Goal: Information Seeking & Learning: Find contact information

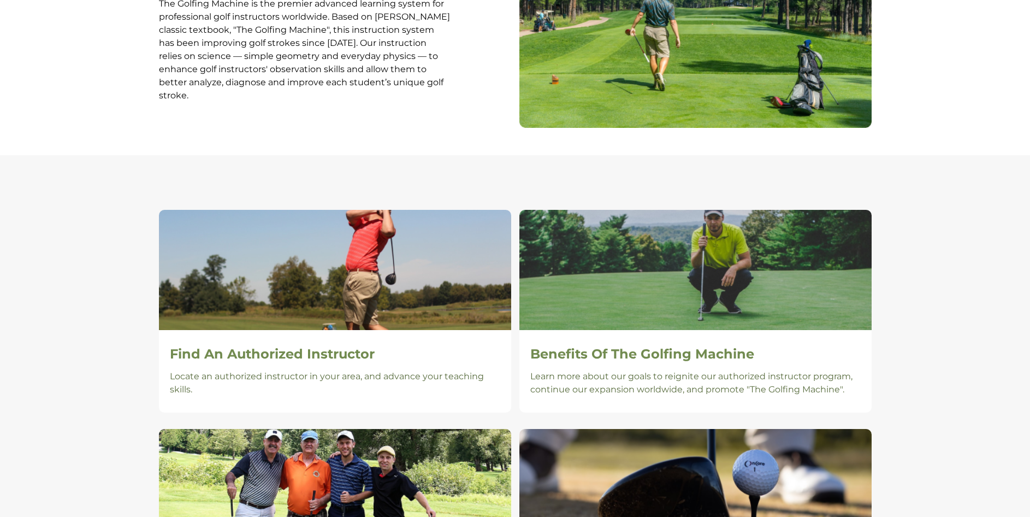
scroll to position [546, 0]
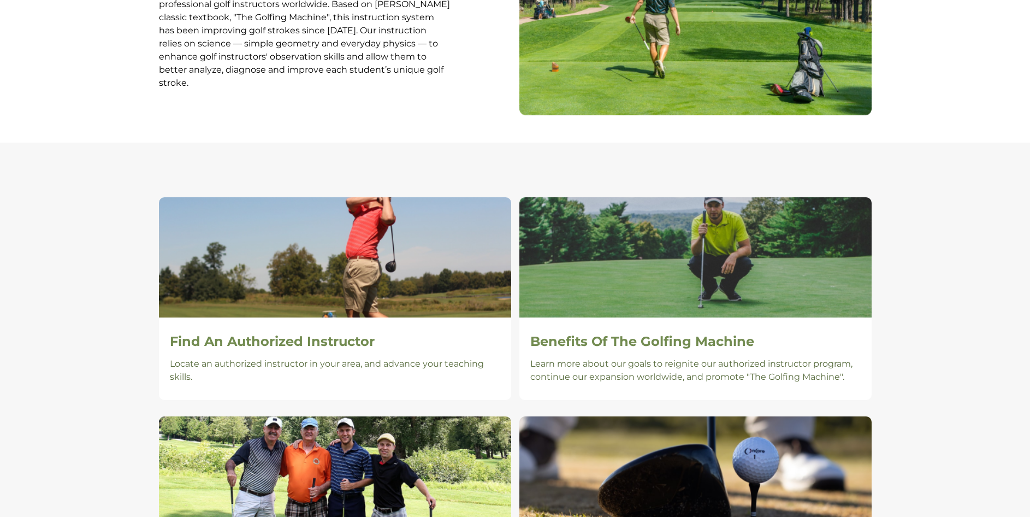
click at [513, 176] on section "Find An Authorized Instructor Locate an authorized instructor in your area, and…" at bounding box center [515, 423] width 1030 height 561
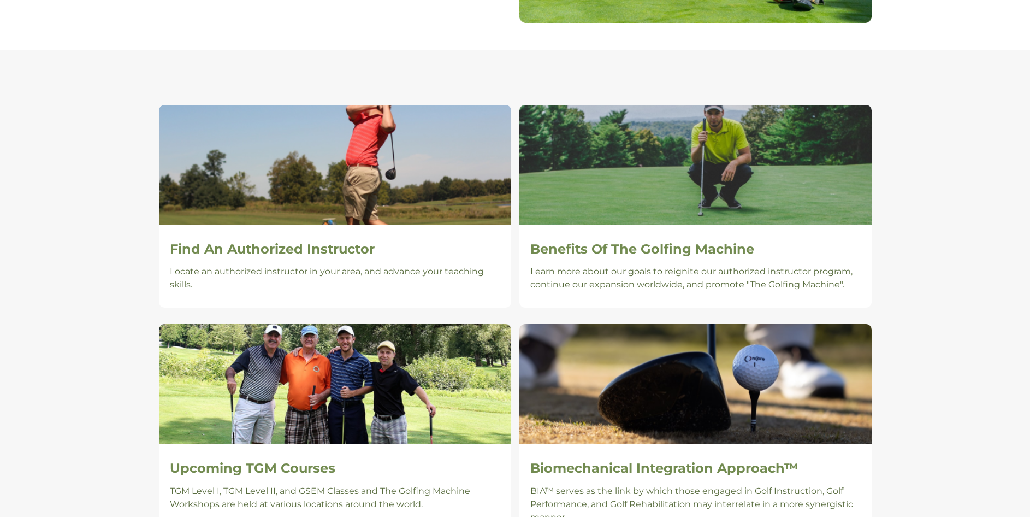
scroll to position [655, 0]
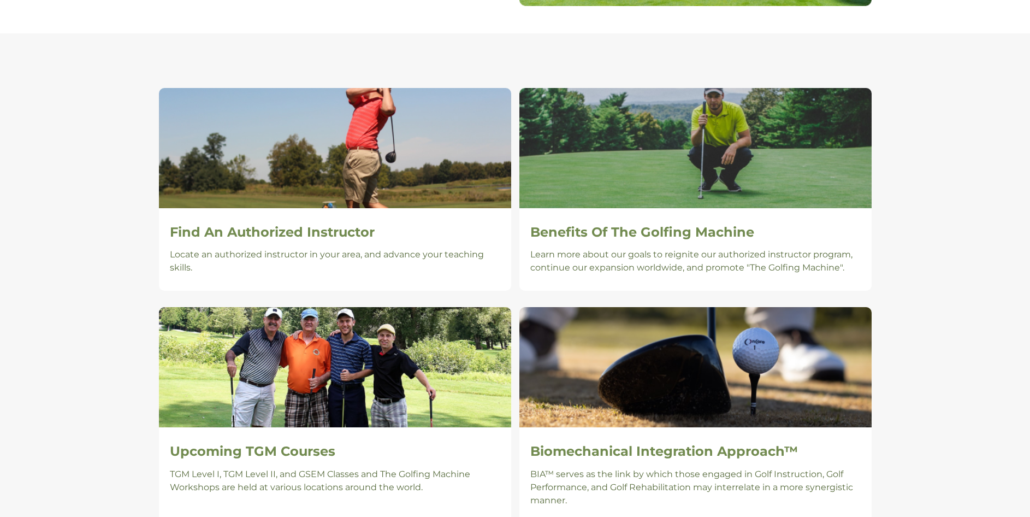
click at [513, 176] on div "Find An Authorized Instructor Locate an authorized instructor in your area, and…" at bounding box center [335, 189] width 360 height 203
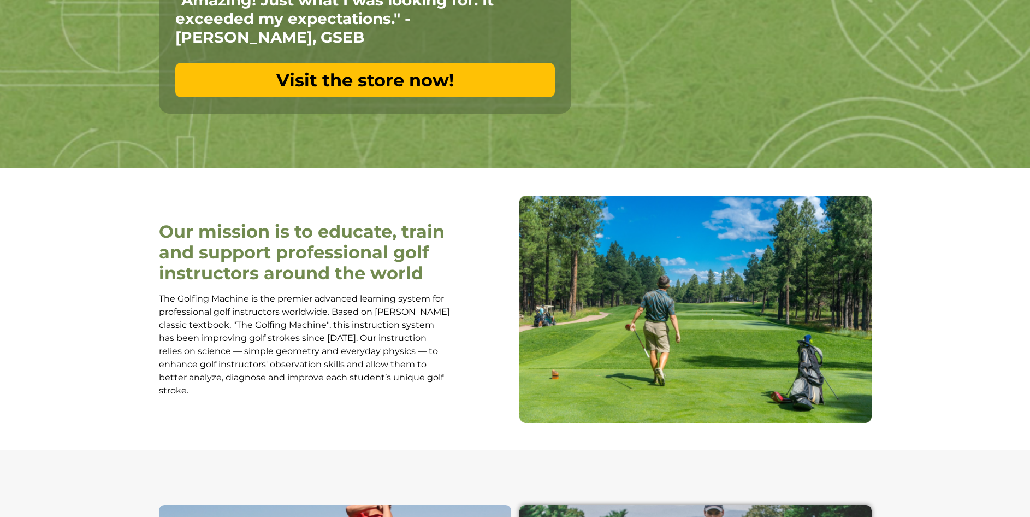
scroll to position [238, 0]
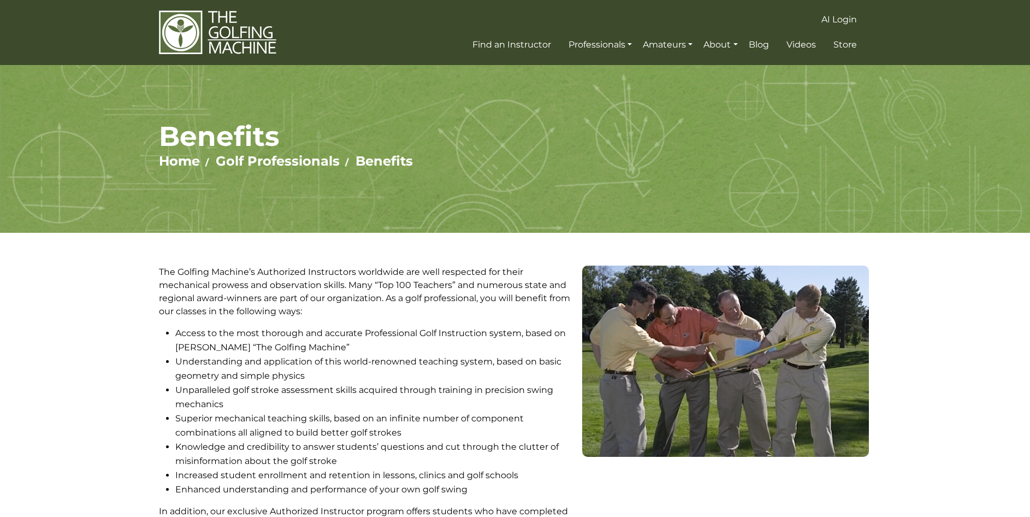
click at [63, 293] on section "The Golfing Machine’s Authorized Instructors worldwide are well respected for t…" at bounding box center [515, 505] width 1030 height 544
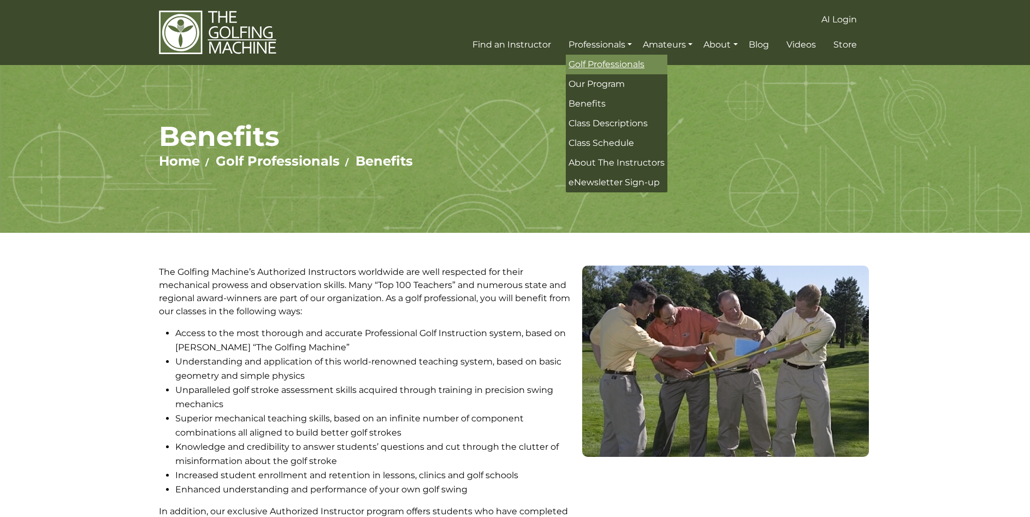
click at [619, 61] on span "Golf Professionals" at bounding box center [606, 64] width 76 height 10
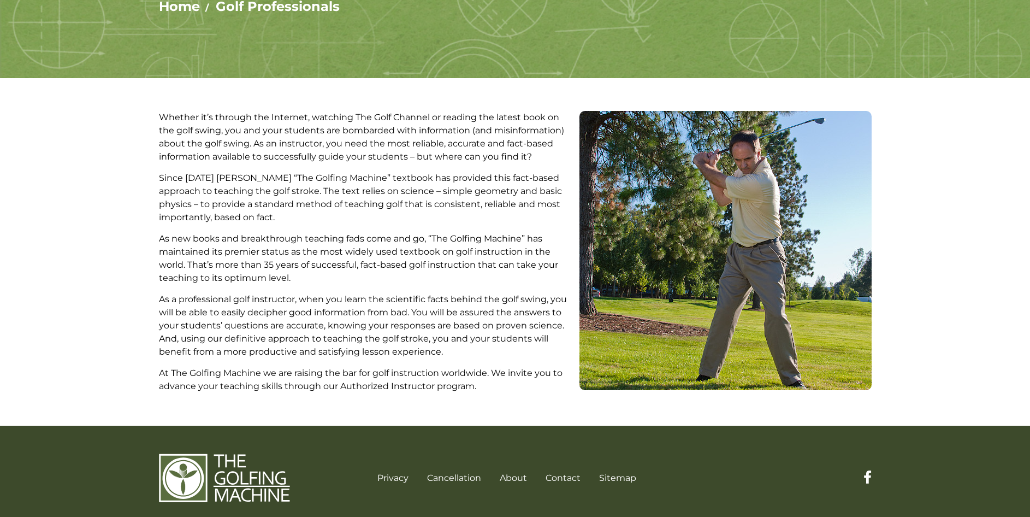
scroll to position [168, 0]
